Goal: Transaction & Acquisition: Purchase product/service

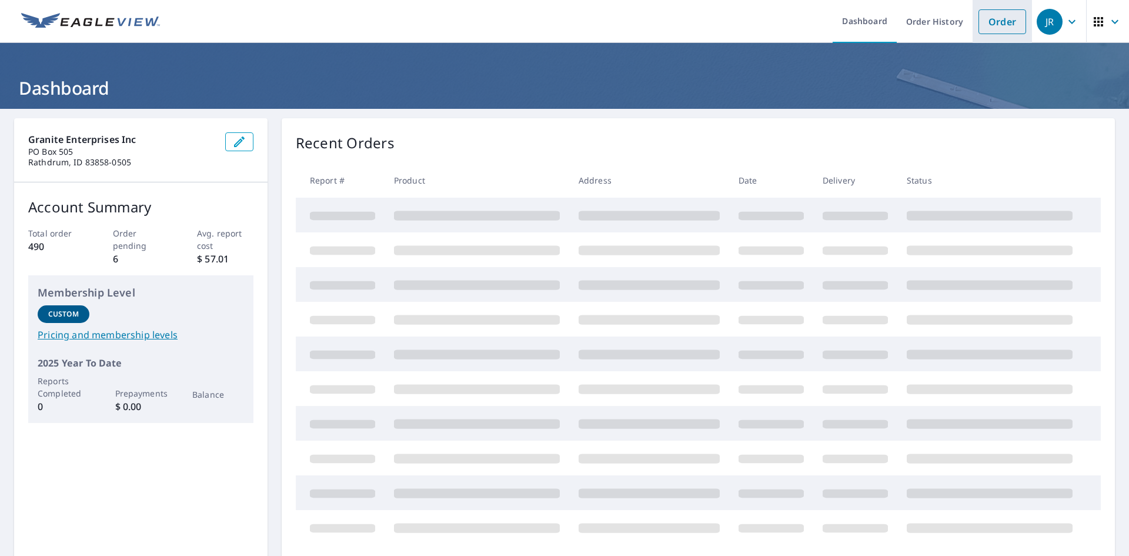
click at [993, 21] on link "Order" at bounding box center [1003, 21] width 48 height 25
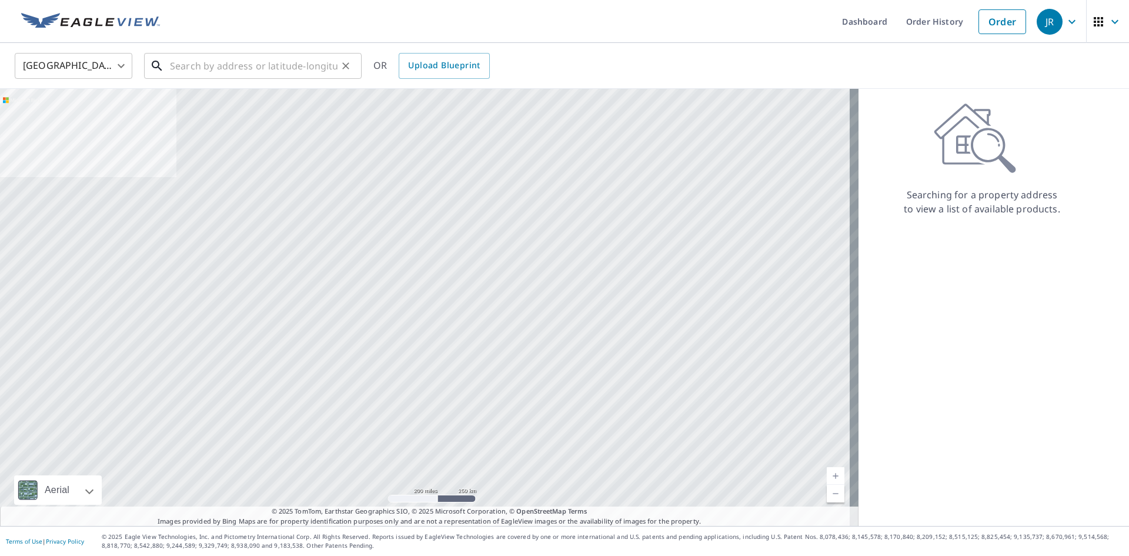
click at [199, 69] on input "text" at bounding box center [254, 65] width 168 height 33
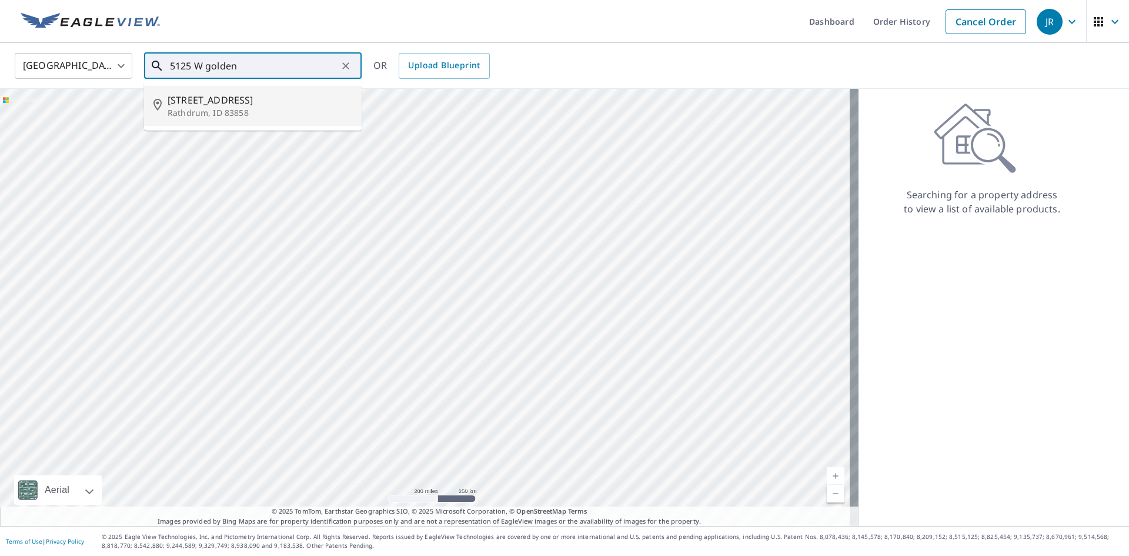
click at [225, 98] on span "[STREET_ADDRESS]" at bounding box center [260, 100] width 185 height 14
type input "[STREET_ADDRESS]"
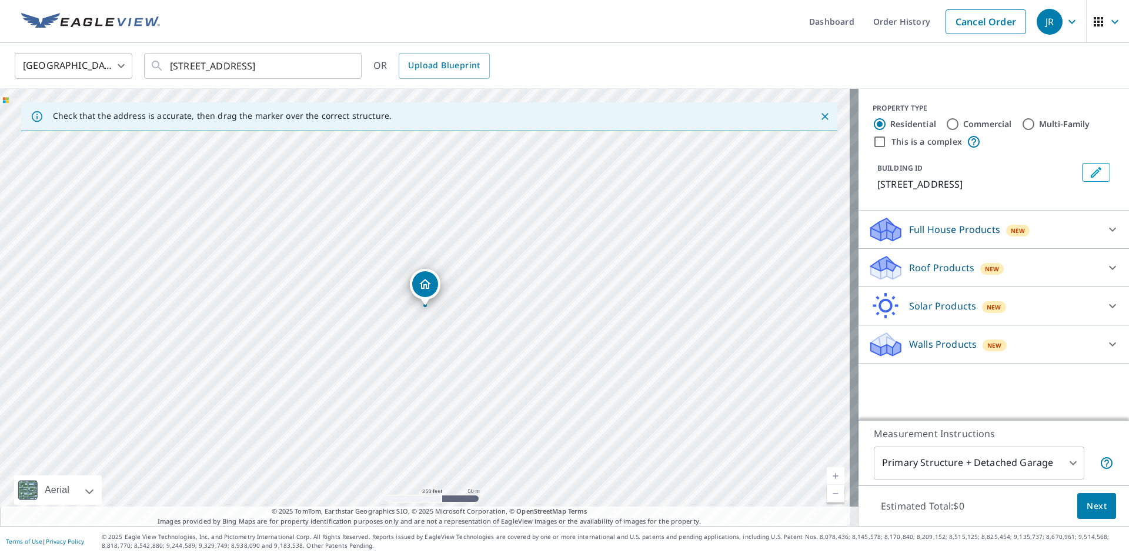
click at [827, 476] on link "Current Level 17, Zoom In" at bounding box center [836, 476] width 18 height 18
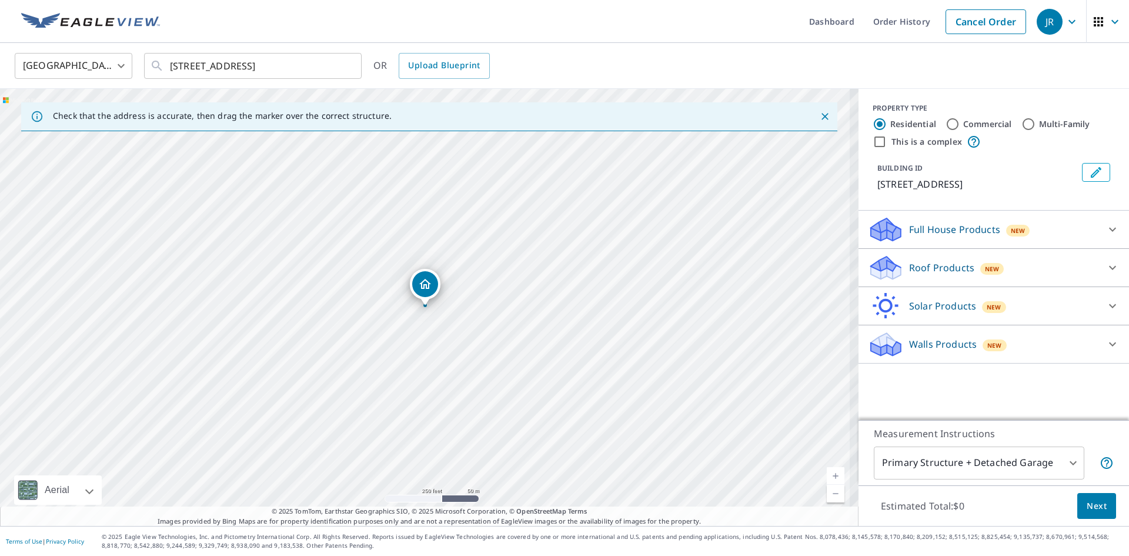
click at [827, 476] on link "Current Level 17, Zoom In" at bounding box center [836, 476] width 18 height 18
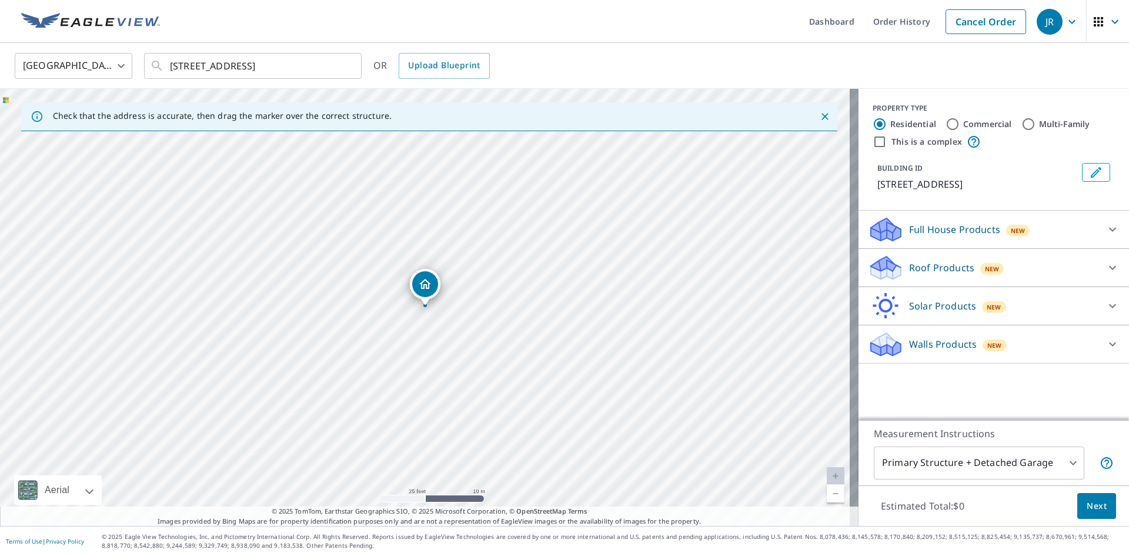
click at [933, 265] on p "Roof Products" at bounding box center [941, 268] width 65 height 14
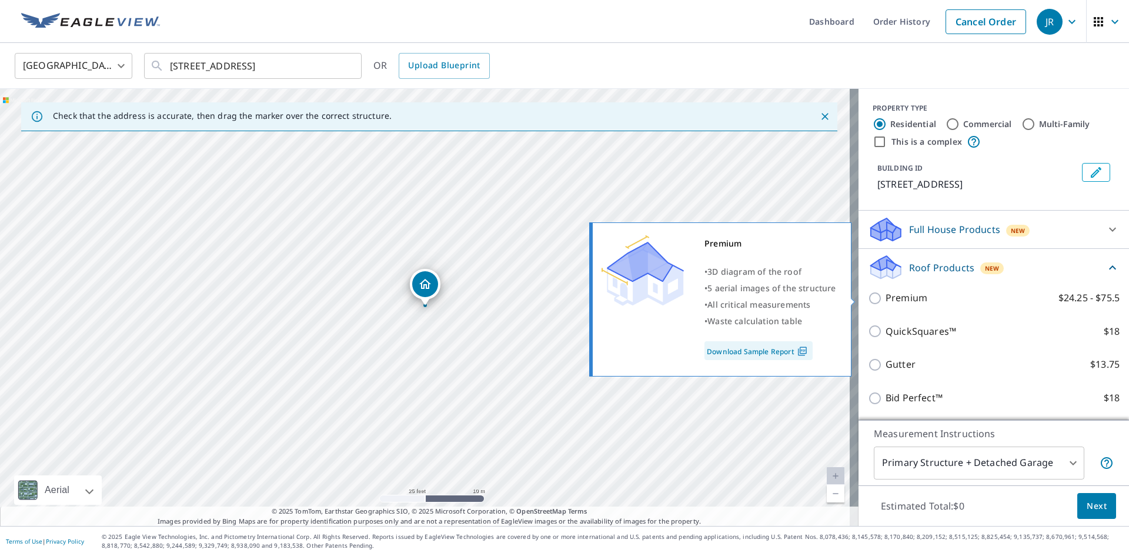
click at [872, 296] on input "Premium $24.25 - $75.5" at bounding box center [877, 298] width 18 height 14
checkbox input "true"
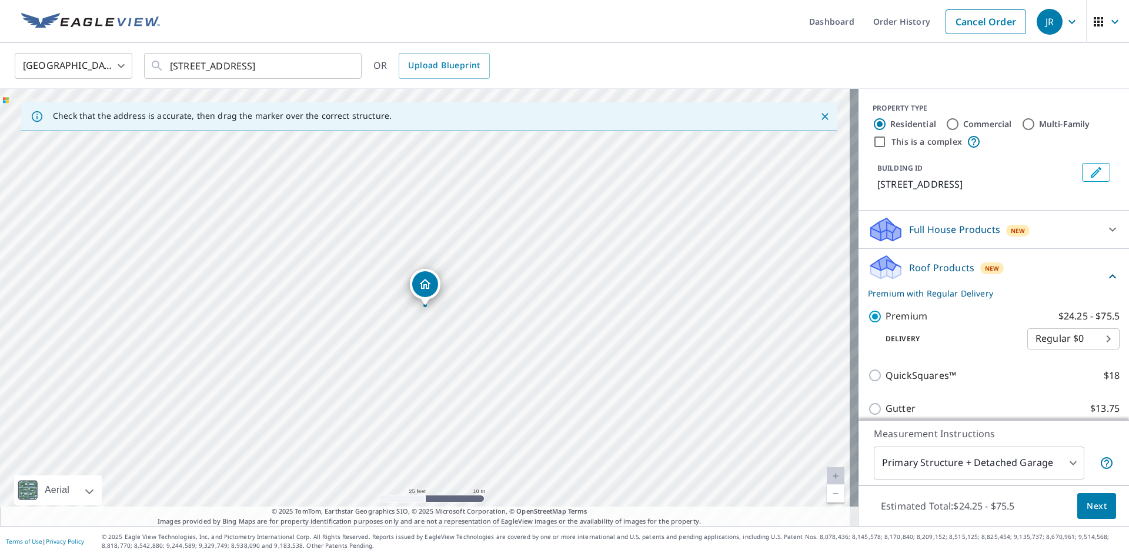
click at [1063, 461] on body "[PERSON_NAME] Dashboard Order History Cancel Order JR United States US ​ [STREE…" at bounding box center [564, 278] width 1129 height 556
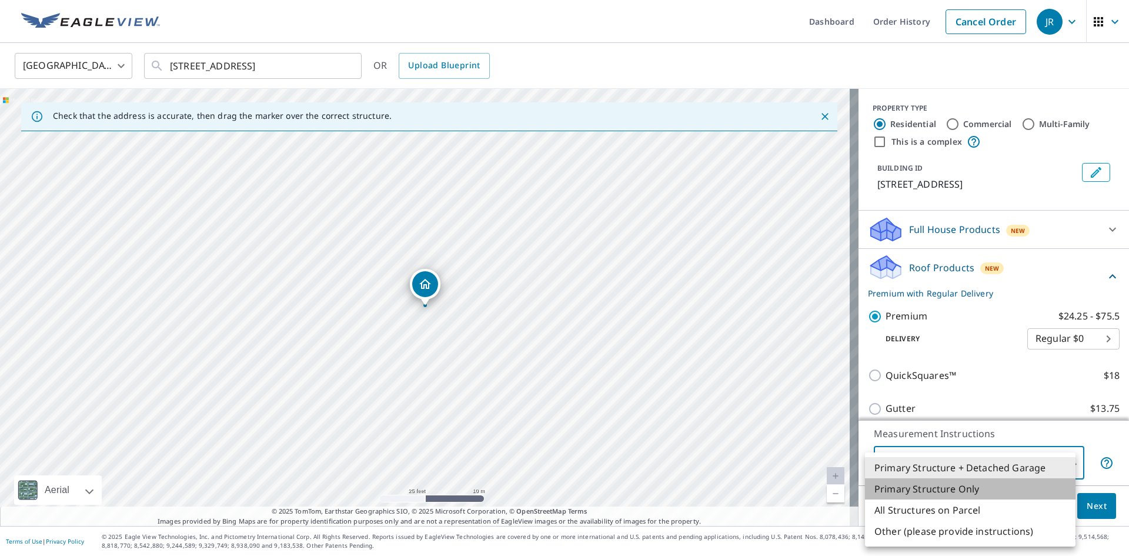
click at [982, 491] on li "Primary Structure Only" at bounding box center [970, 488] width 211 height 21
type input "2"
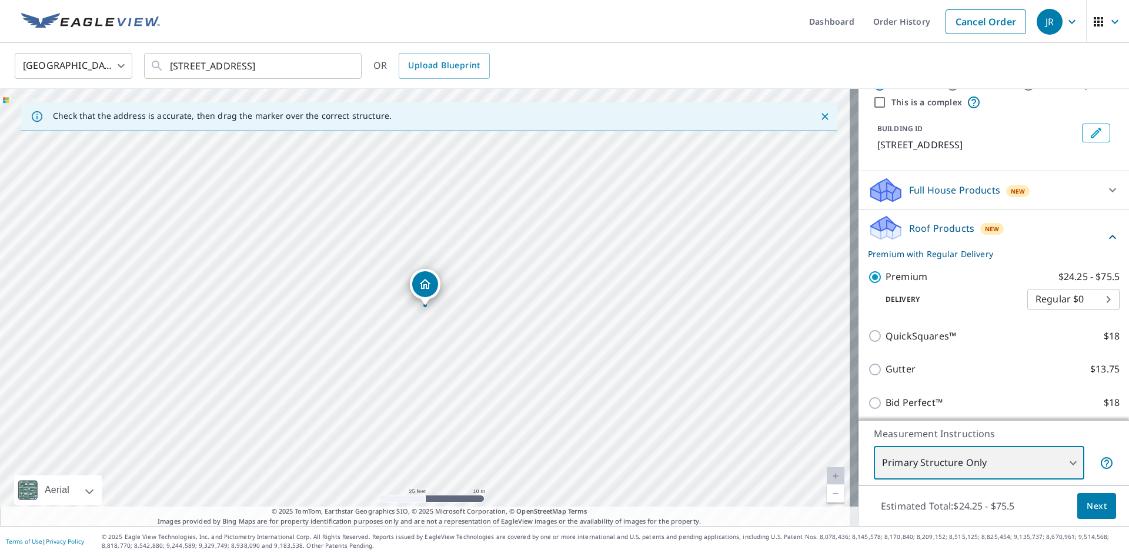
scroll to position [59, 0]
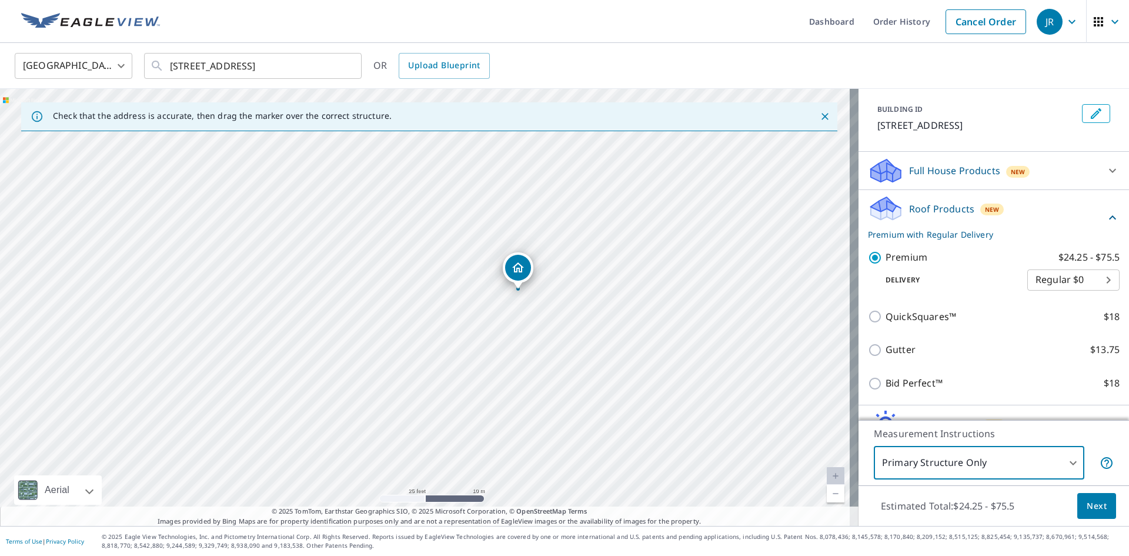
click at [1089, 512] on span "Next" at bounding box center [1097, 506] width 20 height 15
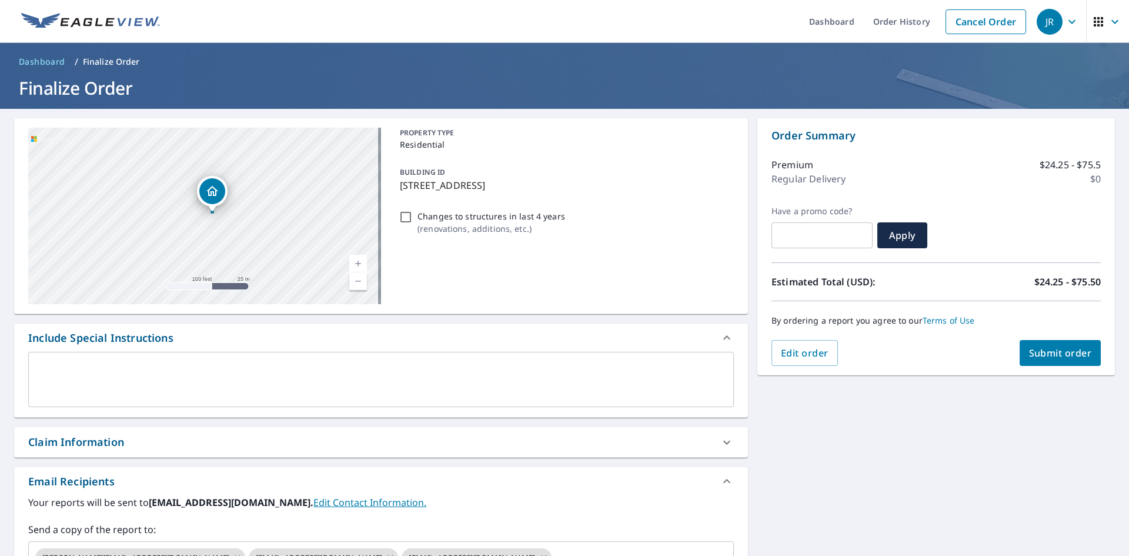
drag, startPoint x: 241, startPoint y: 246, endPoint x: 345, endPoint y: 258, distance: 104.8
click at [345, 258] on div "[STREET_ADDRESS]" at bounding box center [204, 216] width 353 height 176
drag, startPoint x: 229, startPoint y: 222, endPoint x: 294, endPoint y: 243, distance: 67.5
click at [294, 243] on div "[STREET_ADDRESS]" at bounding box center [204, 216] width 353 height 176
drag, startPoint x: 312, startPoint y: 221, endPoint x: 298, endPoint y: 229, distance: 15.8
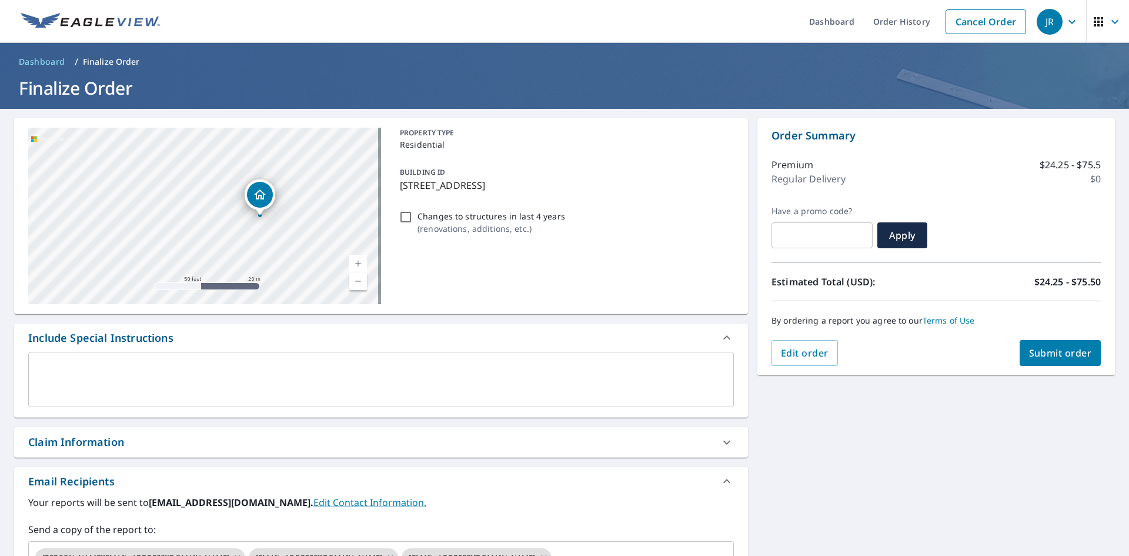
click at [298, 229] on div "[STREET_ADDRESS]" at bounding box center [204, 216] width 353 height 176
click at [1030, 354] on span "Submit order" at bounding box center [1060, 352] width 63 height 13
